Goal: Find specific page/section: Find specific page/section

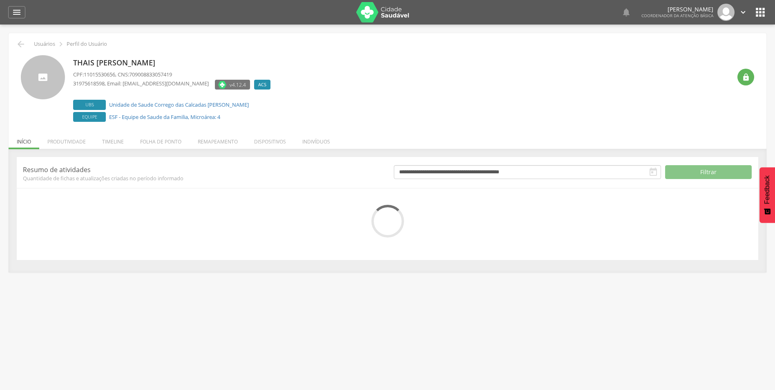
click at [741, 11] on icon "" at bounding box center [743, 12] width 9 height 9
click at [698, 48] on link "Sair" at bounding box center [715, 47] width 65 height 10
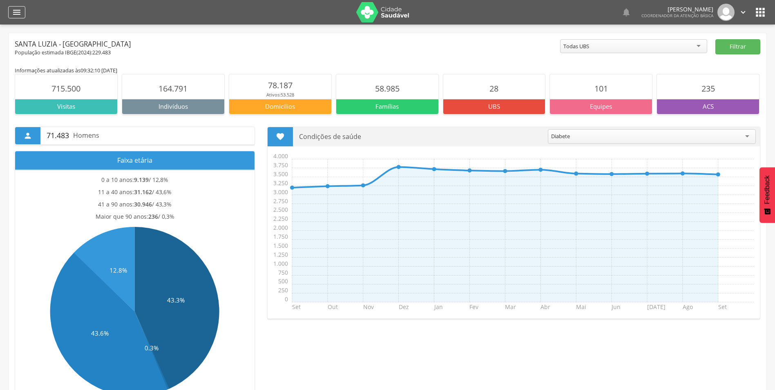
click at [18, 15] on icon "" at bounding box center [17, 12] width 10 height 10
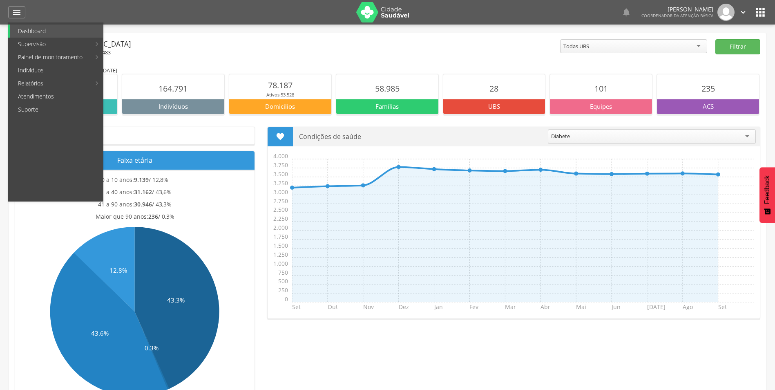
click at [131, 7] on div at bounding box center [192, 12] width 317 height 25
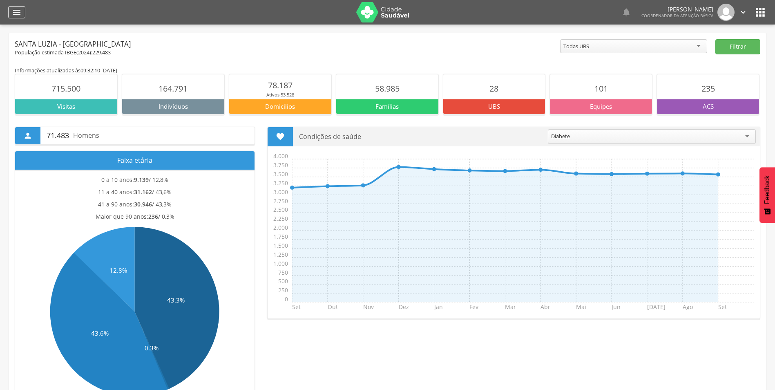
click at [20, 10] on icon "" at bounding box center [17, 12] width 10 height 10
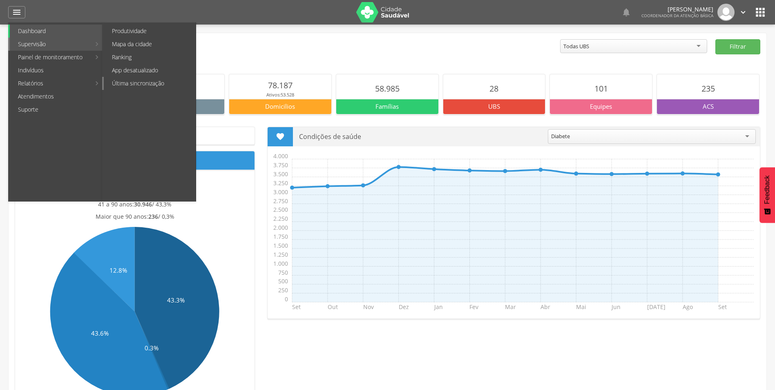
click at [176, 85] on link "Última sincronização" at bounding box center [150, 83] width 92 height 13
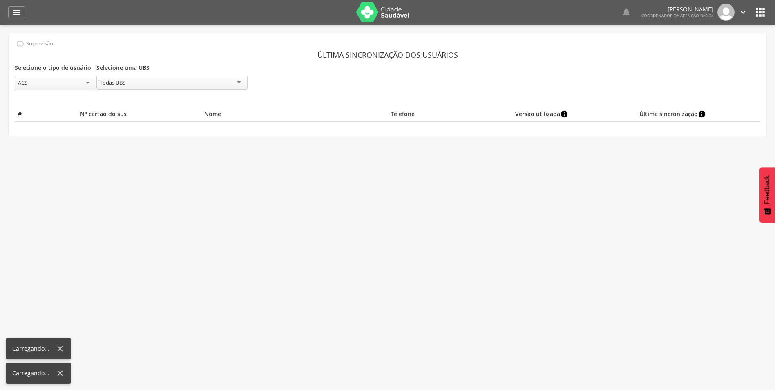
click at [130, 79] on div "Todas UBS" at bounding box center [171, 83] width 151 height 14
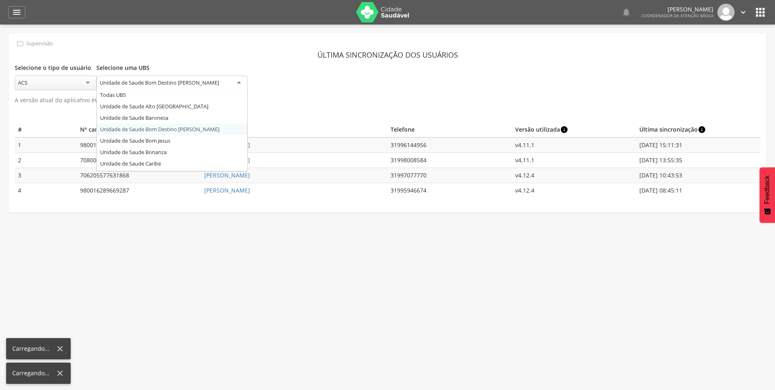
click at [215, 79] on div "Unidade de Saude Bom Destino Idalina Felicianna da Luz" at bounding box center [159, 82] width 119 height 7
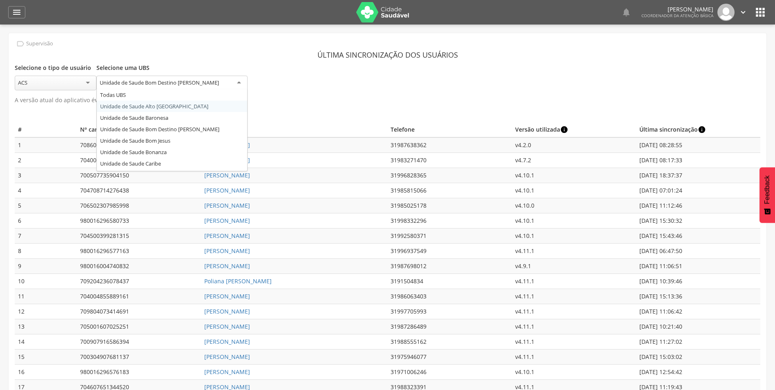
scroll to position [82, 0]
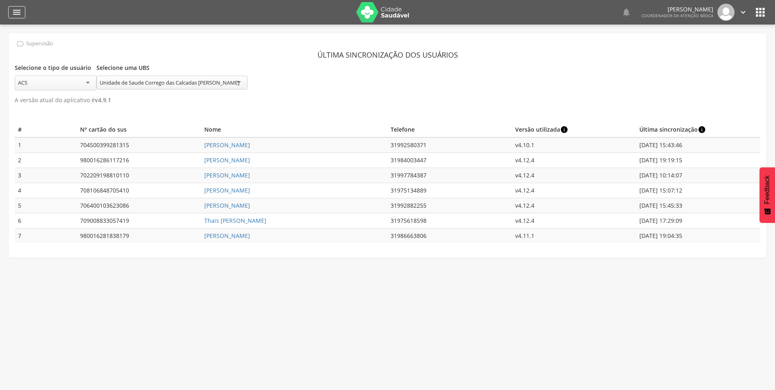
click at [14, 9] on icon "" at bounding box center [17, 12] width 10 height 10
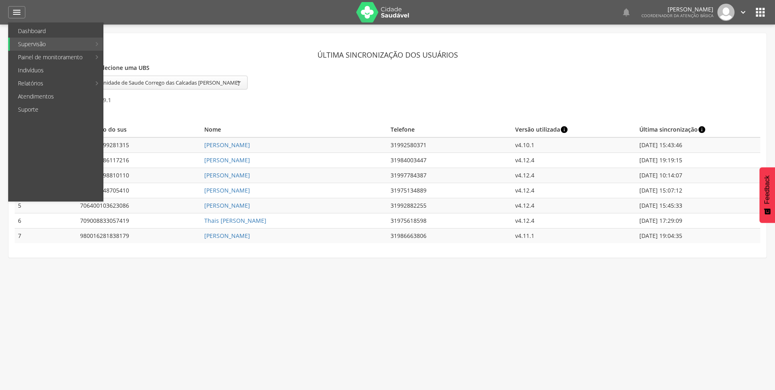
click at [763, 18] on icon "" at bounding box center [760, 12] width 13 height 13
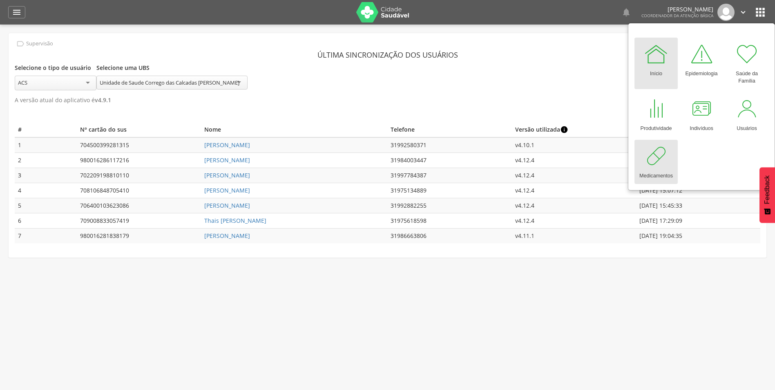
click at [646, 164] on div at bounding box center [656, 156] width 25 height 25
click at [27, 8] on div " Dashboard Supervisão Produtividade Mapa da cidade Ranking App desatualizado Ú…" at bounding box center [387, 12] width 759 height 25
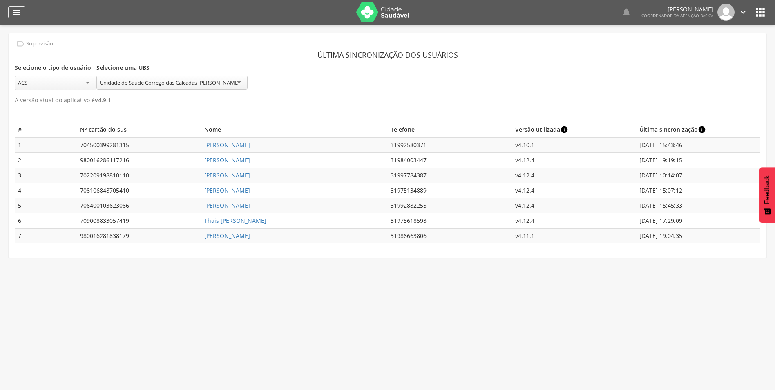
click at [20, 10] on icon "" at bounding box center [17, 12] width 10 height 10
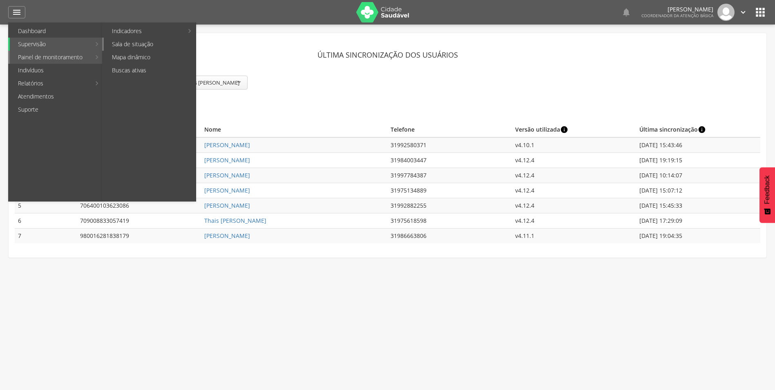
click at [136, 49] on link "Sala de situação" at bounding box center [150, 44] width 92 height 13
